Goal: Submit feedback/report problem

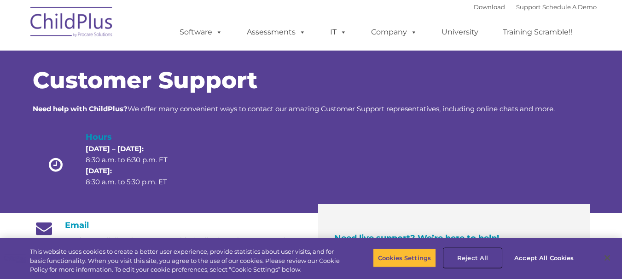
click at [475, 253] on button "Reject All" at bounding box center [472, 257] width 58 height 19
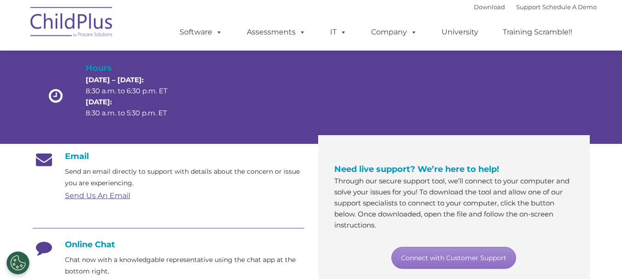
scroll to position [74, 0]
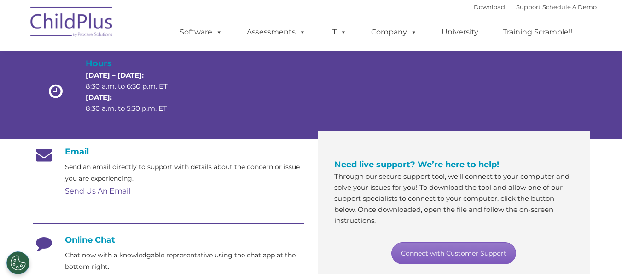
click at [505, 251] on link "Connect with Customer Support" at bounding box center [453, 253] width 125 height 22
click at [461, 248] on link "Connect with Customer Support" at bounding box center [453, 253] width 125 height 22
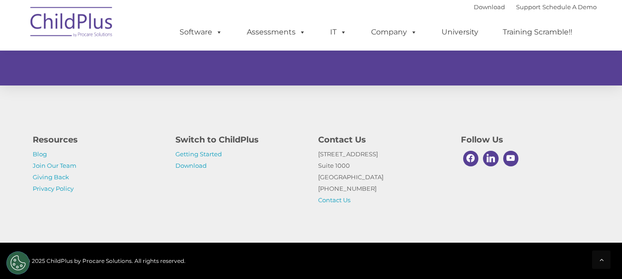
scroll to position [627, 0]
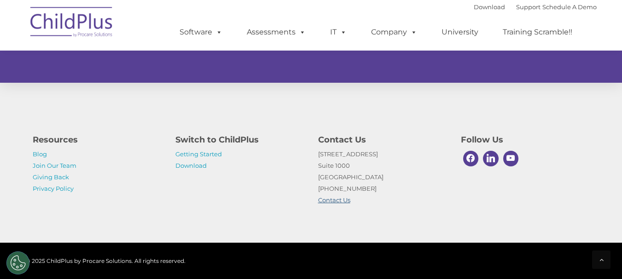
click at [344, 203] on link "Contact Us" at bounding box center [334, 199] width 32 height 7
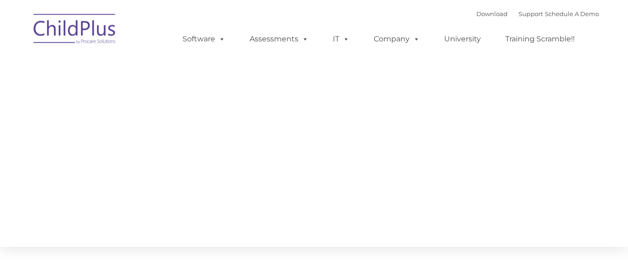
drag, startPoint x: 0, startPoint y: 0, endPoint x: 344, endPoint y: 203, distance: 399.1
click at [344, 203] on section "CONTACT US Whether you want a personalized demo of the software, looking for an…" at bounding box center [314, 123] width 628 height 247
type input ""
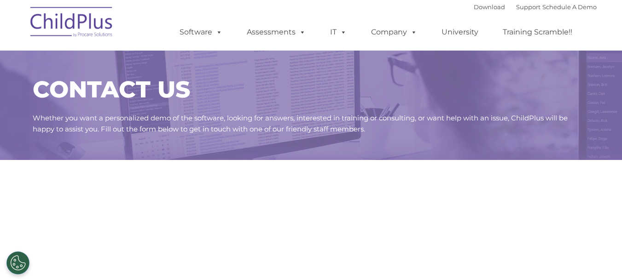
select select "MEDIUM"
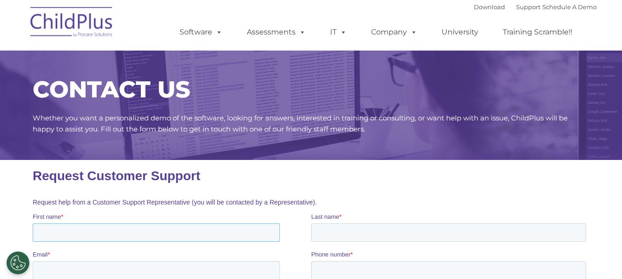
click at [197, 231] on input "First name *" at bounding box center [155, 233] width 247 height 18
type input "[PERSON_NAME]"
click at [348, 236] on input "Last name *" at bounding box center [448, 233] width 275 height 18
type input "[PERSON_NAME]"
click at [155, 270] on input "Email *" at bounding box center [155, 270] width 247 height 18
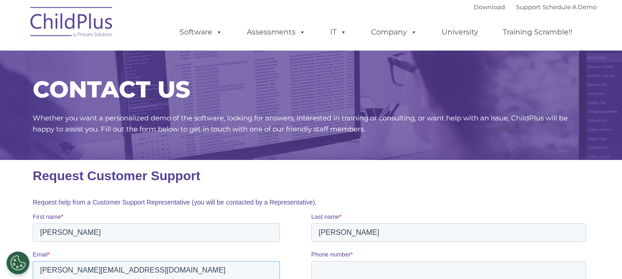
type input "[PERSON_NAME][EMAIL_ADDRESS][DOMAIN_NAME]"
click at [317, 270] on input "Phone number *" at bounding box center [448, 270] width 275 height 18
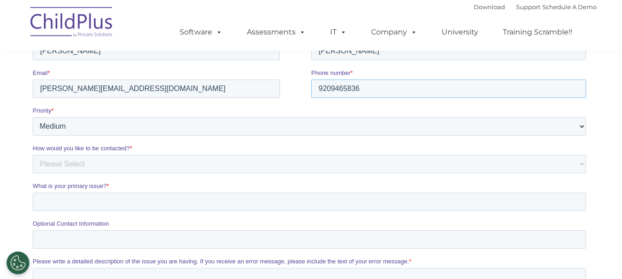
scroll to position [184, 0]
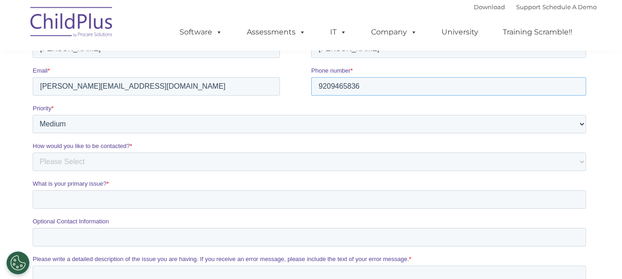
type input "9209465836"
click at [283, 162] on select "Please Select Phone Email" at bounding box center [308, 162] width 553 height 18
select select "Email"
click at [32, 171] on select "Please Select Phone Email" at bounding box center [308, 162] width 553 height 18
click at [132, 240] on input "Optional Contact Information" at bounding box center [308, 237] width 553 height 18
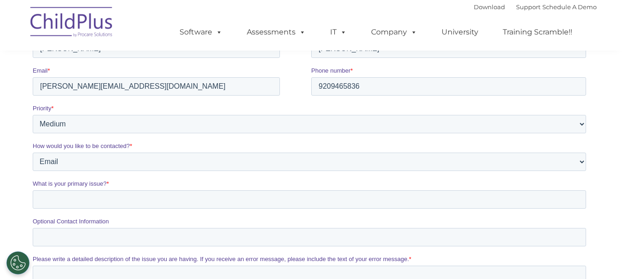
click at [621, 269] on section "CONTACT US Whether you want a personalized demo of the software, looking for an…" at bounding box center [311, 122] width 622 height 612
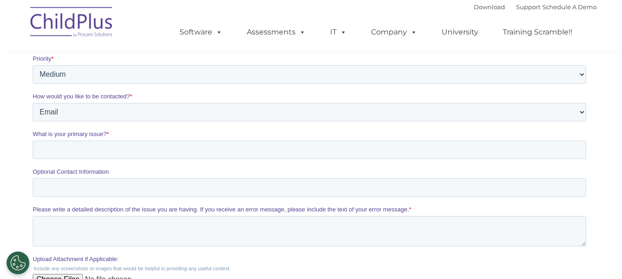
scroll to position [258, 0]
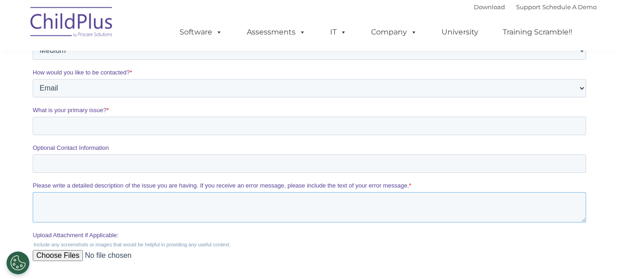
click at [188, 195] on textarea "Please write a detailed description of the issue you are having. If you receive…" at bounding box center [308, 207] width 553 height 30
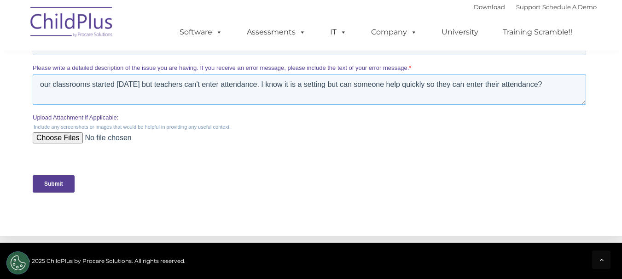
scroll to position [386, 0]
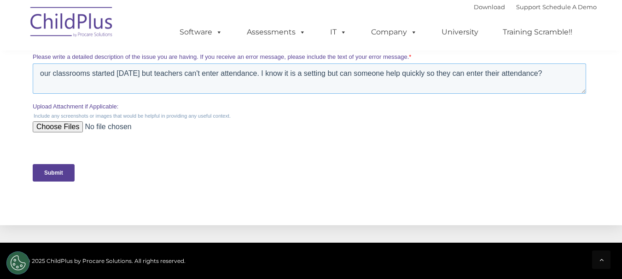
drag, startPoint x: 622, startPoint y: 273, endPoint x: 215, endPoint y: 405, distance: 427.1
type textarea "our classrooms started [DATE] but teachers can't enter attendance. I know it is…"
click at [59, 169] on input "Submit" at bounding box center [53, 172] width 42 height 17
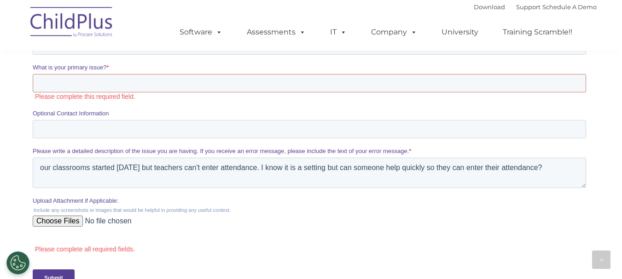
scroll to position [294, 0]
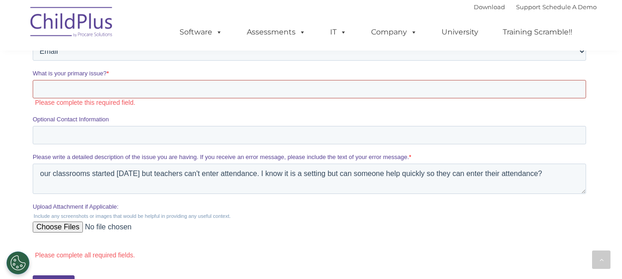
click at [333, 89] on input "What is your primary issue? *" at bounding box center [308, 89] width 553 height 18
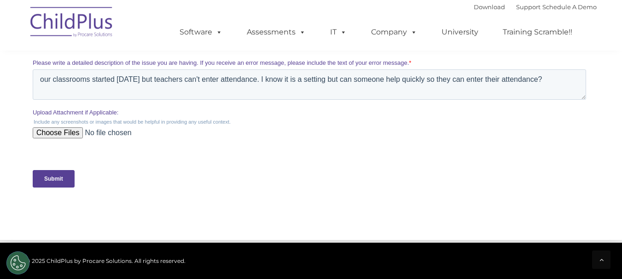
scroll to position [386, 0]
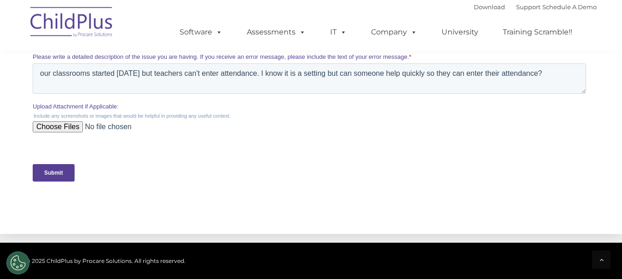
type input "attendance"
click at [58, 173] on input "Submit" at bounding box center [53, 172] width 42 height 17
